Goal: Task Accomplishment & Management: Use online tool/utility

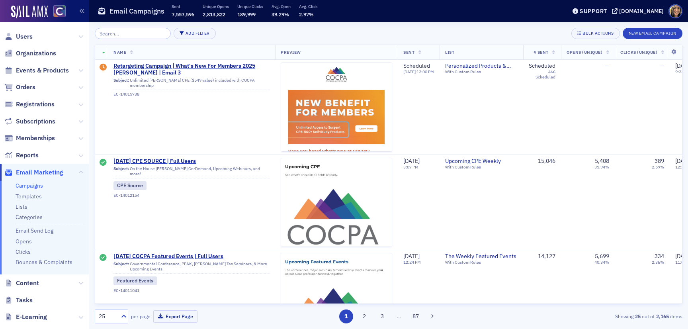
scroll to position [6, 0]
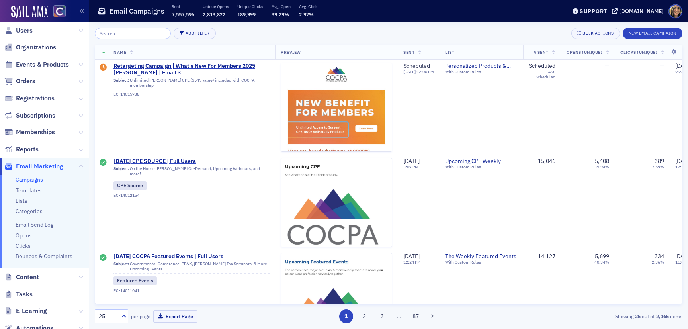
click at [131, 37] on input "search" at bounding box center [133, 33] width 76 height 11
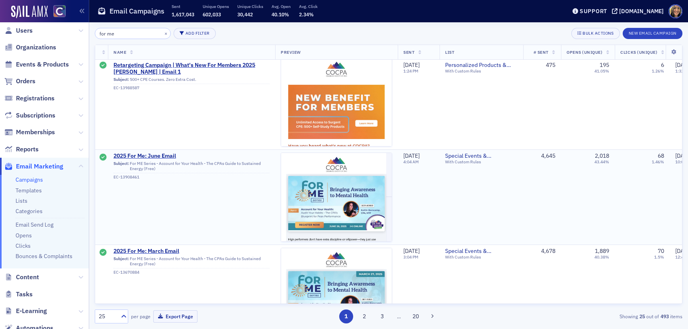
scroll to position [99, 0]
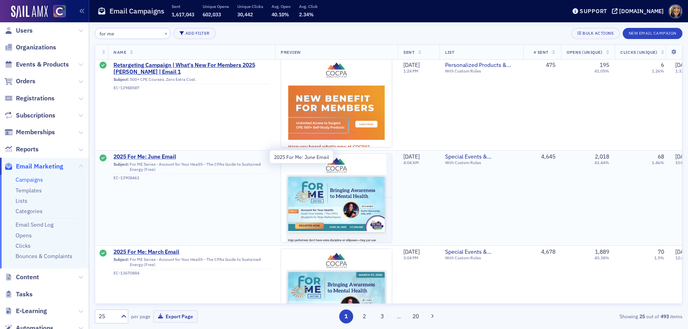
type input "for me"
click at [146, 156] on span "2025 For Me: June Email" at bounding box center [191, 156] width 156 height 7
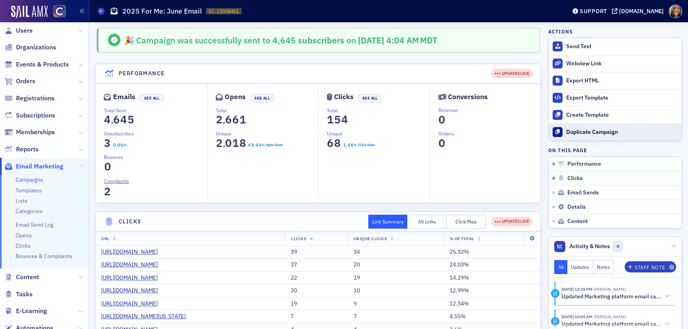
click at [594, 131] on div "Duplicate Campaign" at bounding box center [621, 132] width 111 height 7
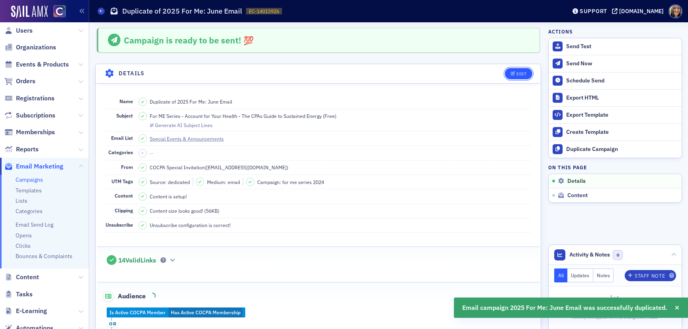
click at [524, 68] on button "Edit" at bounding box center [518, 73] width 27 height 11
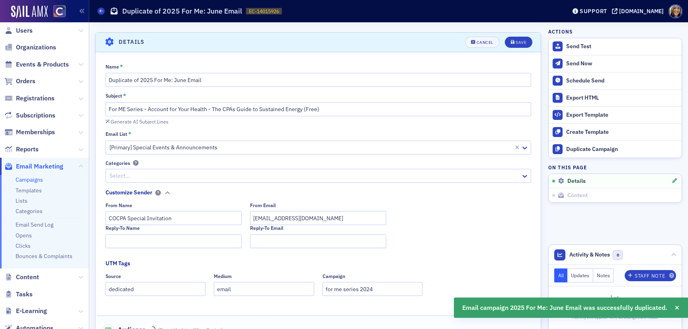
scroll to position [37, 0]
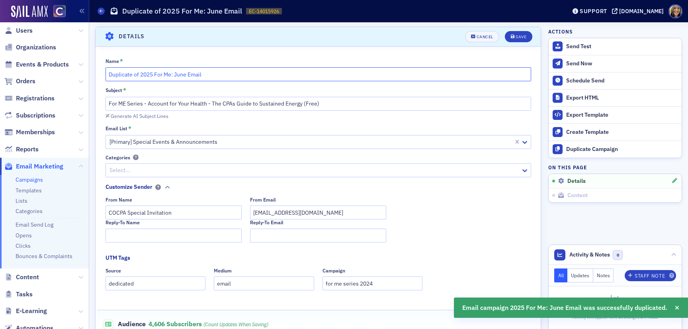
drag, startPoint x: 185, startPoint y: 76, endPoint x: 175, endPoint y: 75, distance: 10.0
click at [175, 75] on input "Duplicate of 2025 For Me: June Email" at bounding box center [317, 74] width 425 height 14
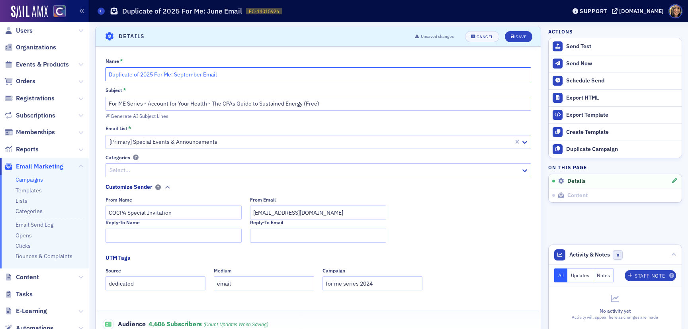
drag, startPoint x: 141, startPoint y: 75, endPoint x: 98, endPoint y: 75, distance: 43.0
click at [98, 75] on div "Name * Duplicate of 2025 For Me: September Email Subject * For ME Series - Acco…" at bounding box center [318, 224] width 445 height 333
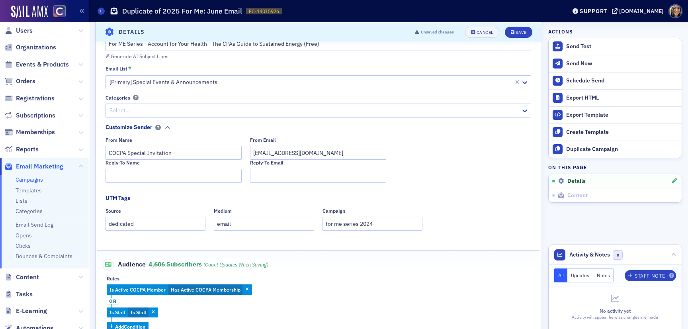
scroll to position [99, 0]
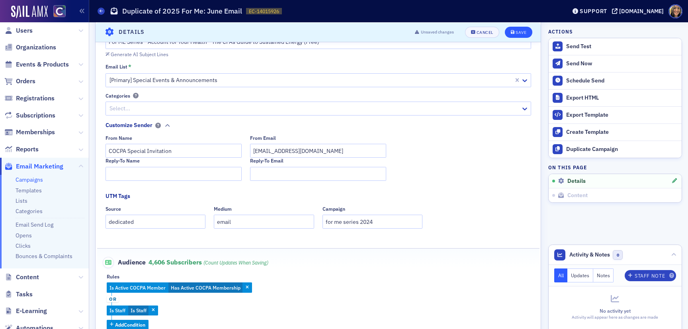
type input "2025 For Me: September Email"
click at [525, 31] on div "Save" at bounding box center [520, 32] width 11 height 4
